Goal: Task Accomplishment & Management: Manage account settings

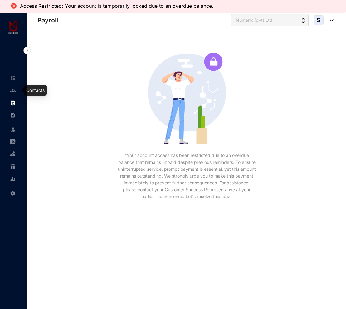
click at [10, 91] on img at bounding box center [13, 91] width 6 height 6
click at [11, 89] on img at bounding box center [13, 91] width 6 height 6
click at [13, 100] on img at bounding box center [13, 103] width 6 height 6
click at [14, 80] on img at bounding box center [13, 78] width 6 height 6
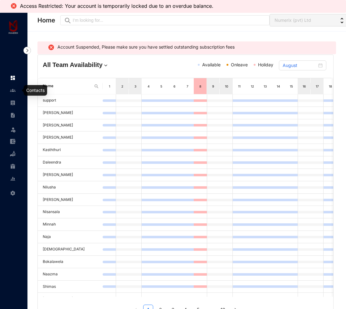
click at [12, 91] on img at bounding box center [13, 91] width 6 height 6
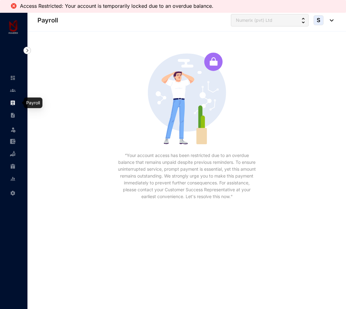
click at [12, 102] on img at bounding box center [13, 103] width 6 height 6
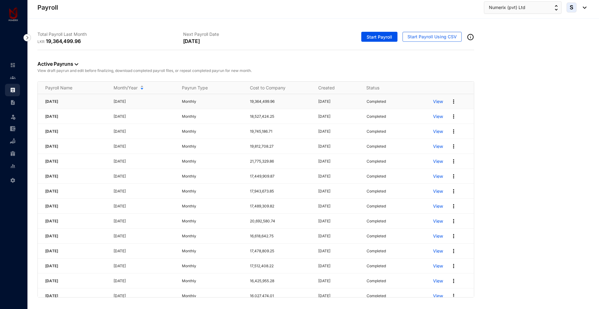
click at [347, 101] on p "View" at bounding box center [438, 102] width 10 height 6
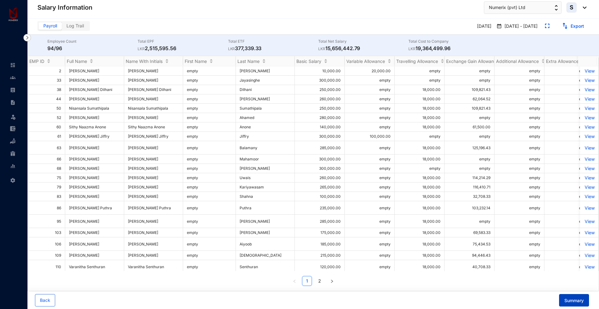
click at [347, 297] on button "Summary" at bounding box center [574, 300] width 30 height 12
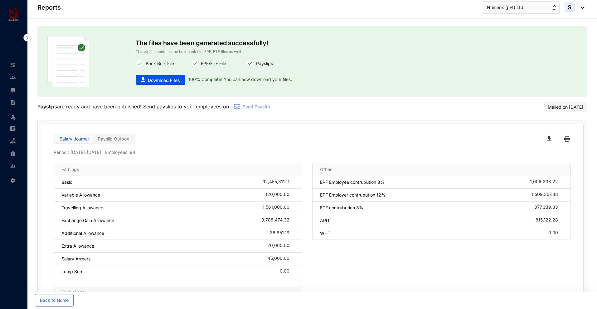
click at [115, 140] on span "Payslip Outbox" at bounding box center [113, 138] width 31 height 5
click at [93, 141] on input "Payslip Outbox" at bounding box center [93, 141] width 0 height 0
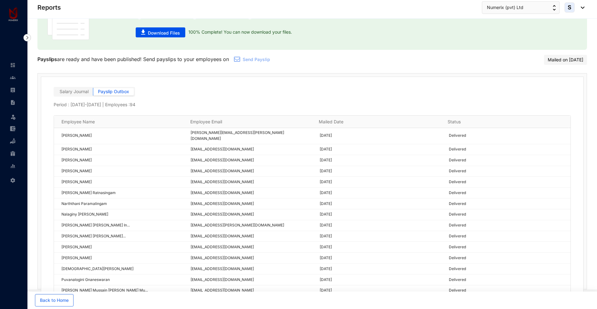
scroll to position [415, 0]
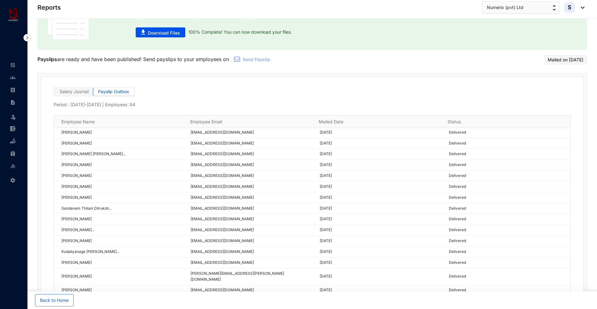
click at [74, 90] on span "Salary Journal" at bounding box center [74, 91] width 29 height 5
click at [55, 93] on input "Salary Journal" at bounding box center [55, 93] width 0 height 0
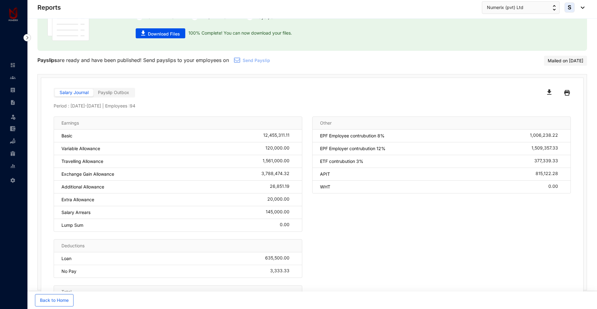
scroll to position [2, 0]
click at [103, 93] on span "Payslip Outbox" at bounding box center [113, 91] width 31 height 5
click at [93, 93] on input "Payslip Outbox" at bounding box center [93, 93] width 0 height 0
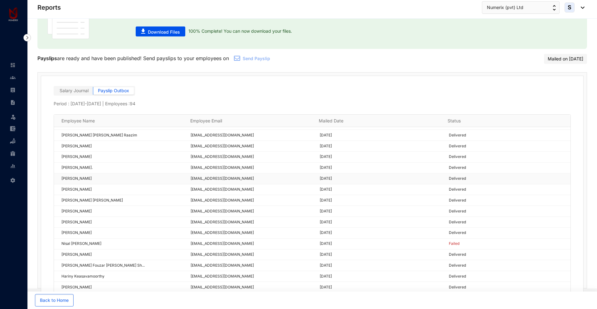
scroll to position [28, 0]
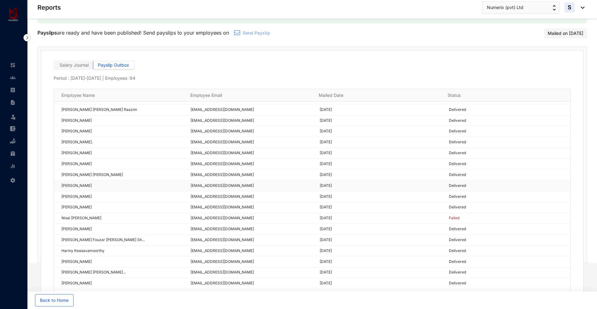
drag, startPoint x: 318, startPoint y: 179, endPoint x: 371, endPoint y: 179, distance: 53.3
click at [347, 181] on td "[DATE]" at bounding box center [376, 186] width 129 height 11
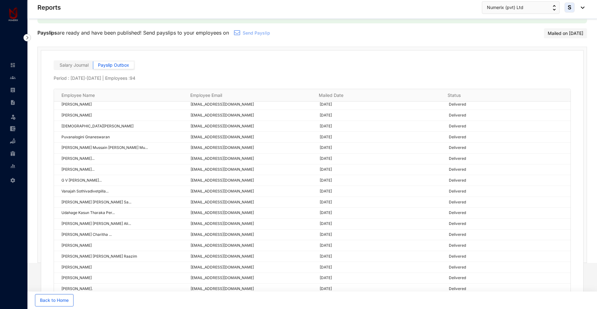
scroll to position [819, 0]
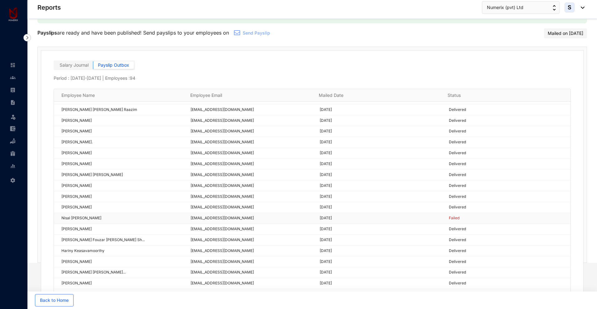
click at [324, 215] on p "[DATE]" at bounding box center [381, 218] width 122 height 6
click at [347, 216] on span "Failed" at bounding box center [454, 218] width 11 height 5
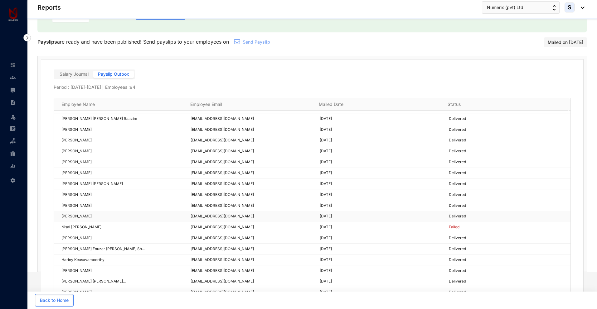
scroll to position [0, 0]
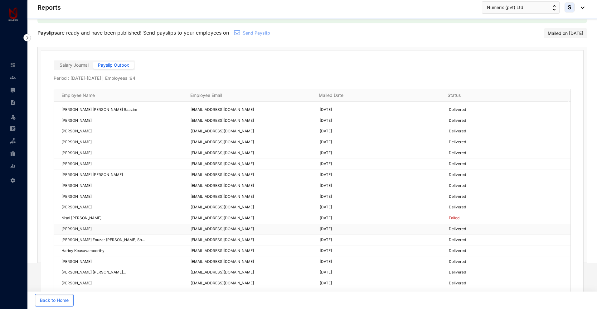
click at [69, 226] on p "[PERSON_NAME]" at bounding box center [122, 229] width 122 height 6
click at [84, 226] on p "[PERSON_NAME]" at bounding box center [122, 229] width 122 height 6
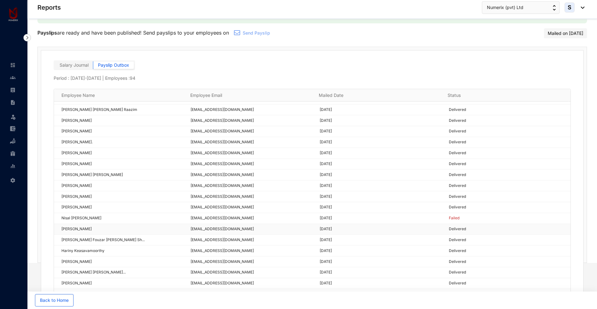
click at [84, 226] on p "[PERSON_NAME]" at bounding box center [122, 229] width 122 height 6
copy p "[PERSON_NAME]"
click at [10, 77] on img at bounding box center [13, 78] width 6 height 6
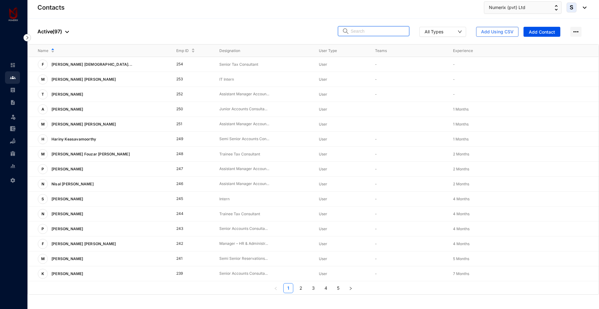
click at [347, 27] on input "text" at bounding box center [377, 31] width 55 height 9
paste input "[PERSON_NAME]"
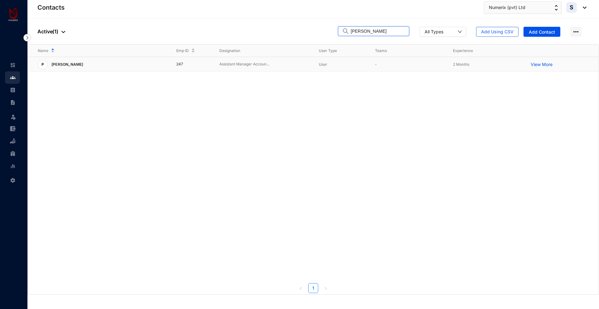
type input "[PERSON_NAME]"
click at [347, 67] on p "User" at bounding box center [342, 64] width 46 height 6
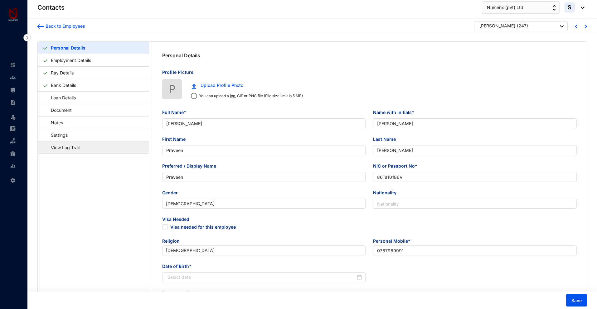
type input "[PERSON_NAME]"
type input "Praveen"
type input "[PERSON_NAME]"
type input "Praveen"
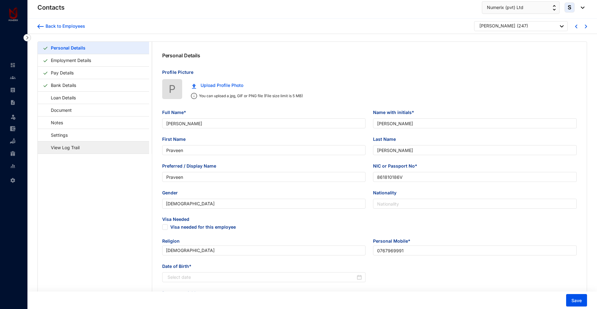
type input "861810186V"
type input "0767969991"
type input "[STREET_ADDRESS]"
checkbox input "true"
type input "[DATE]"
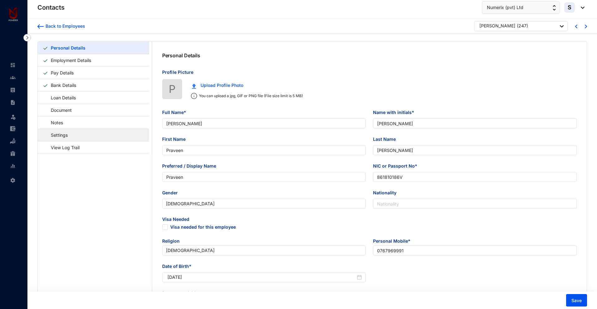
click at [63, 135] on link "Settings" at bounding box center [56, 135] width 27 height 13
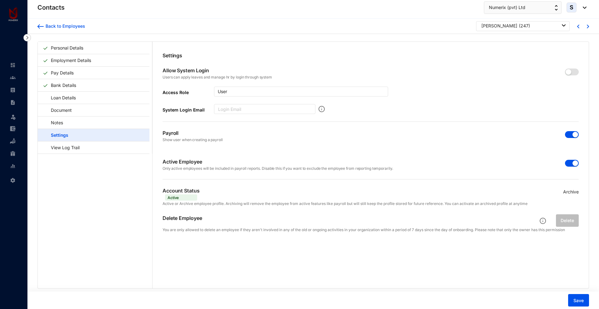
click at [12, 79] on img at bounding box center [13, 78] width 6 height 6
